Goal: Transaction & Acquisition: Obtain resource

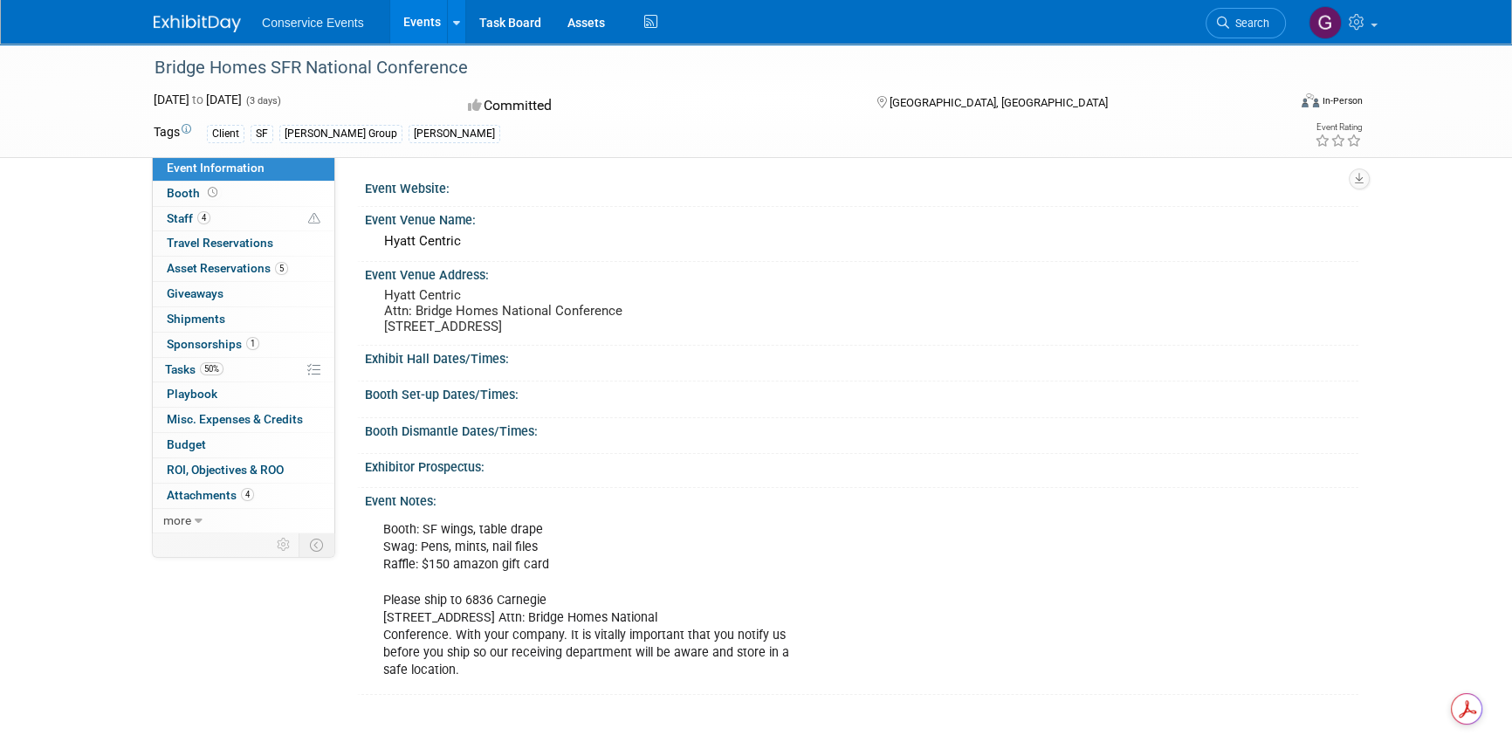
click at [428, 22] on link "Events" at bounding box center [422, 22] width 64 height 44
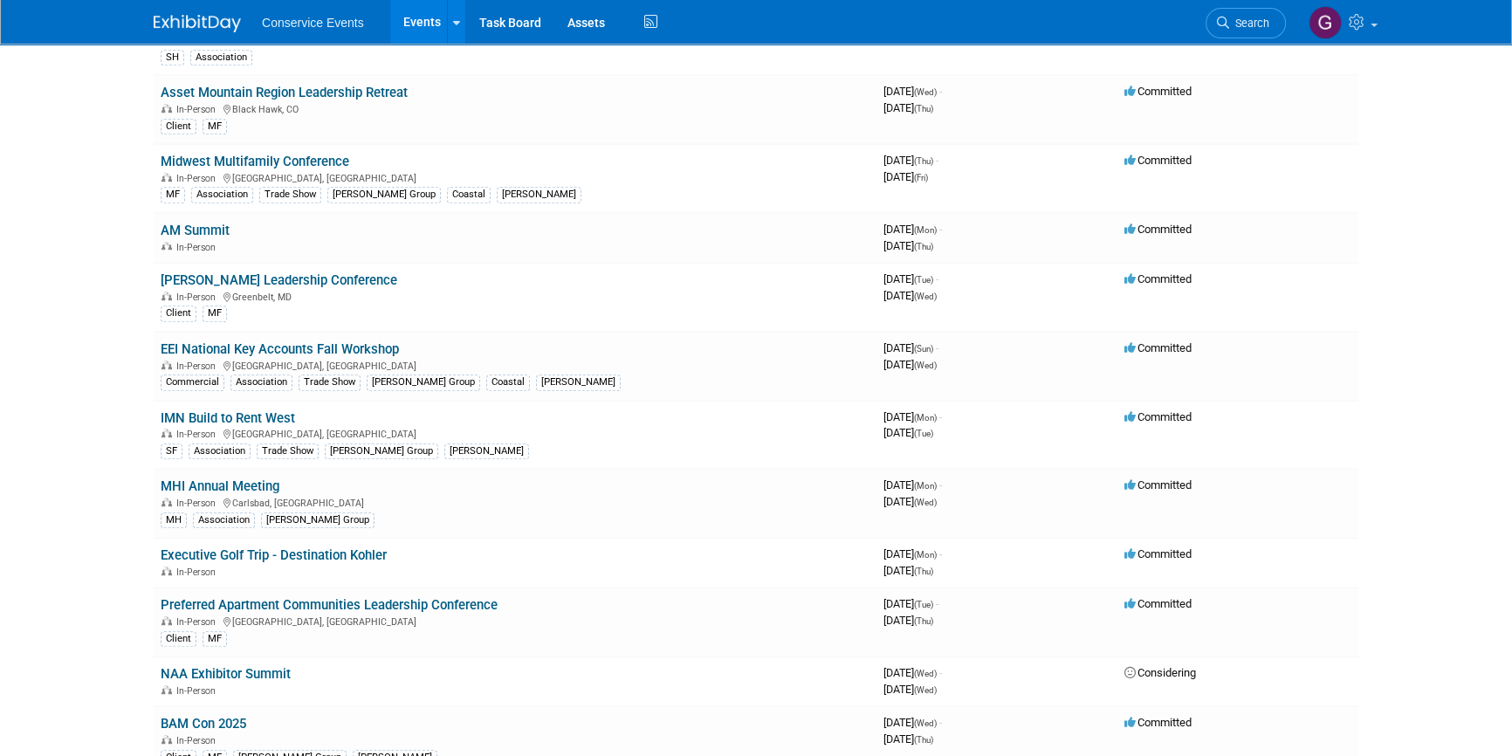
scroll to position [1270, 0]
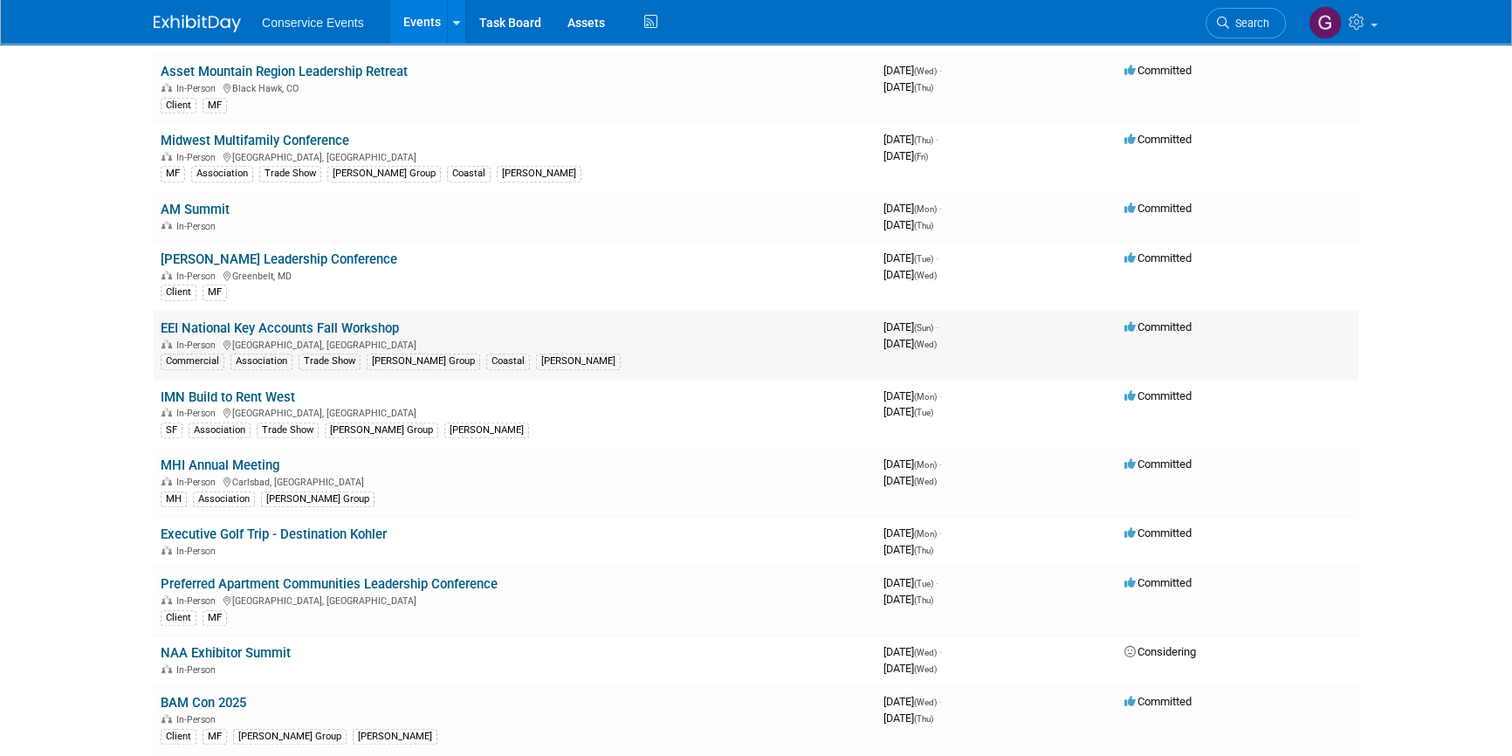
click at [271, 322] on link "EEI National Key Accounts Fall Workshop" at bounding box center [280, 328] width 238 height 16
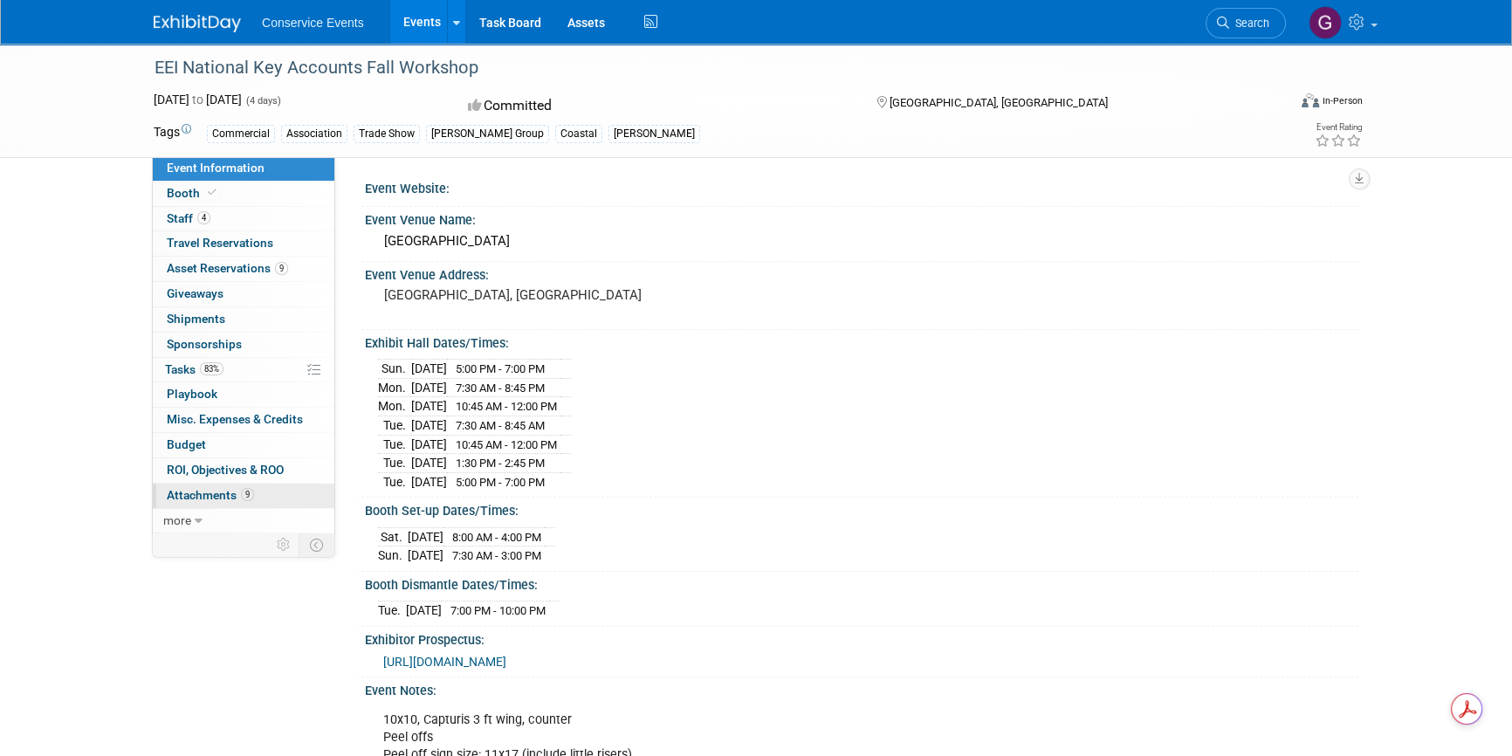
click at [213, 489] on span "Attachments 9" at bounding box center [210, 495] width 87 height 14
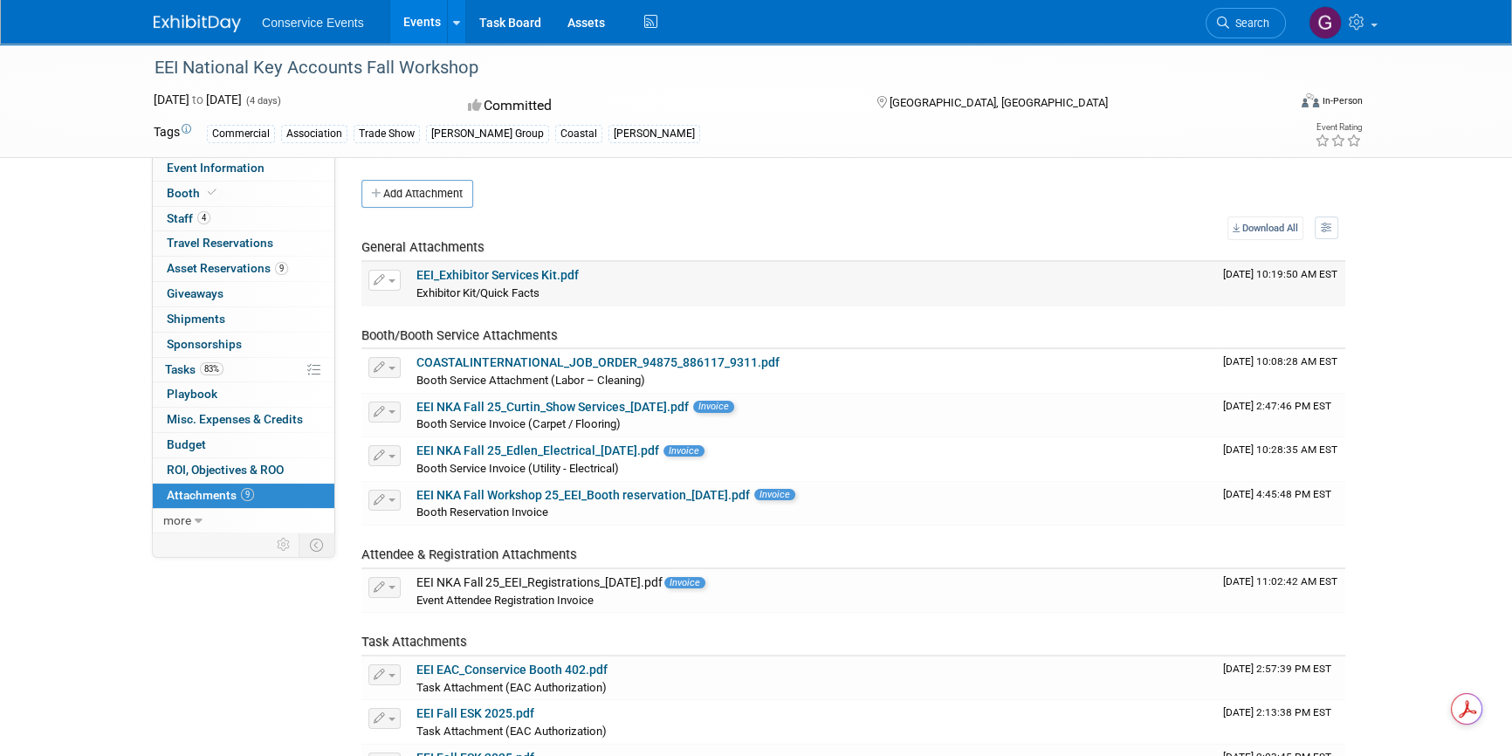
click at [476, 273] on link "EEI_Exhibitor Services Kit.pdf" at bounding box center [498, 275] width 162 height 14
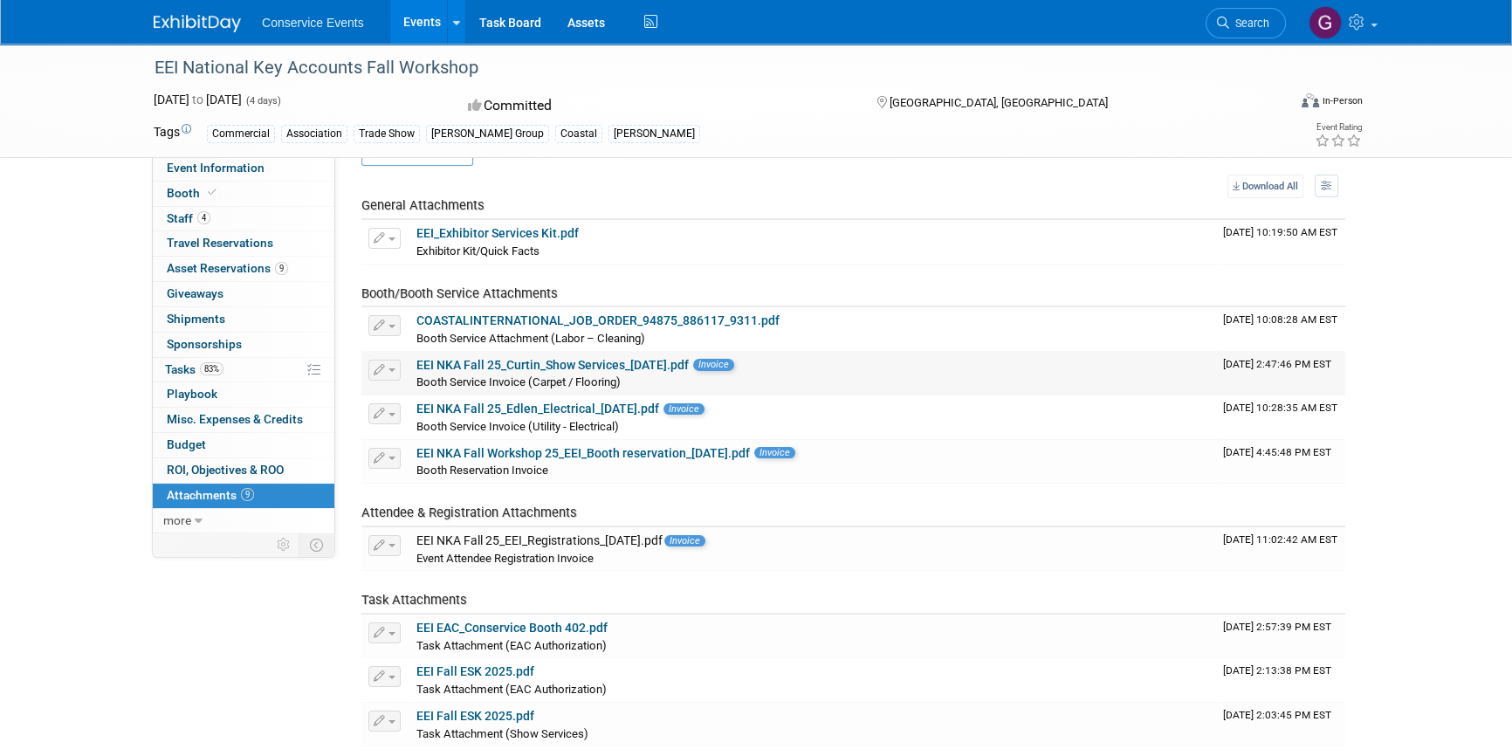
scroll to position [79, 0]
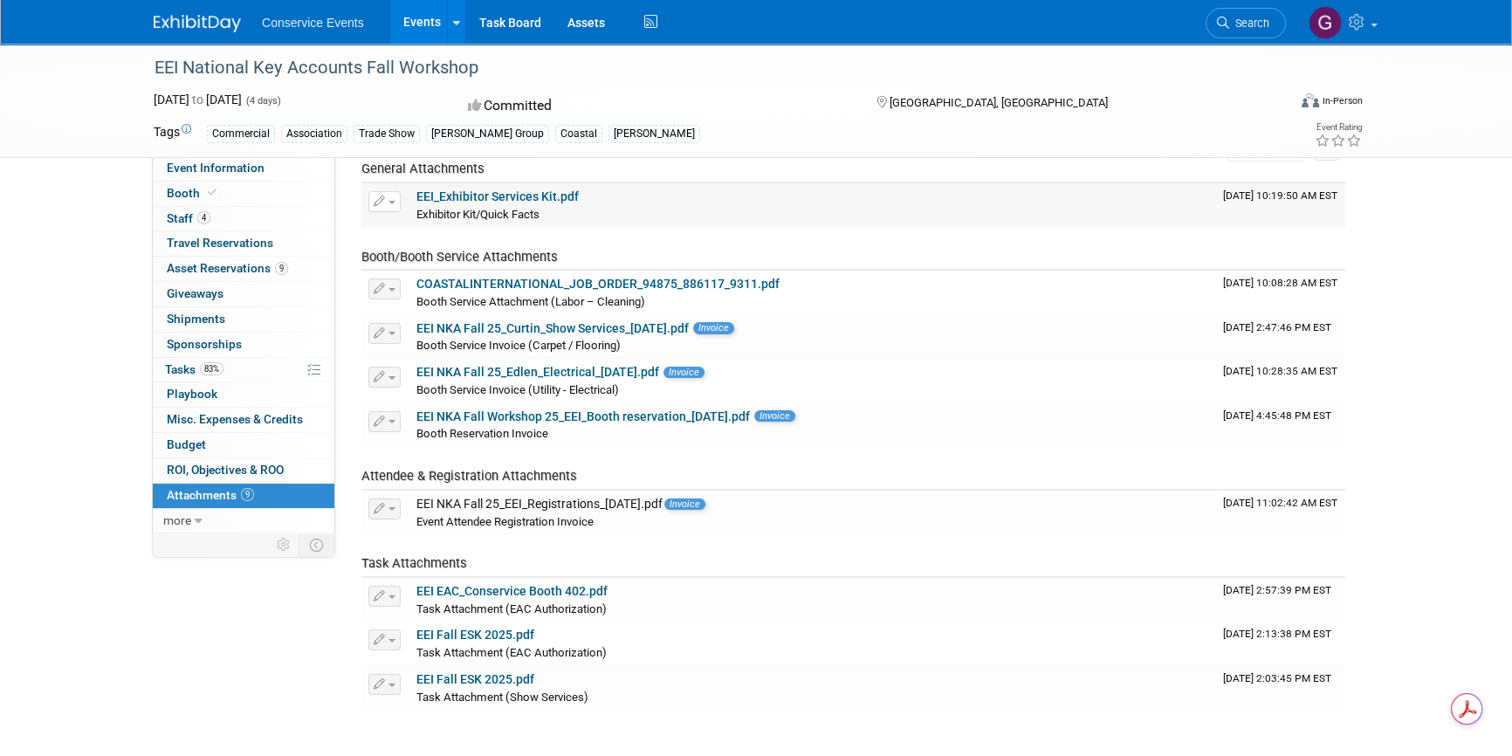
click at [498, 193] on link "EEI_Exhibitor Services Kit.pdf" at bounding box center [498, 196] width 162 height 14
